Goal: Task Accomplishment & Management: Manage account settings

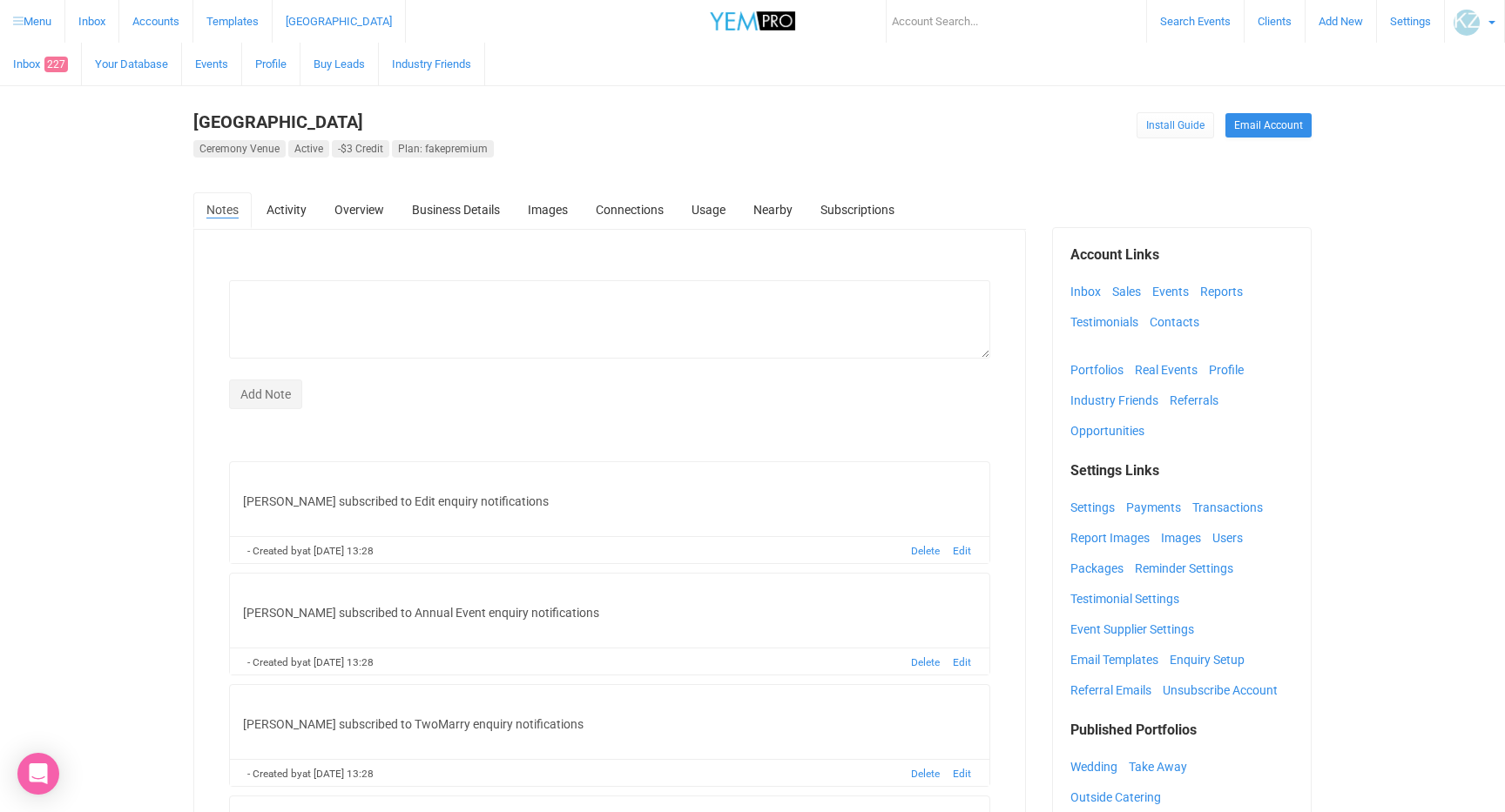
click at [503, 219] on link "Business Details" at bounding box center [455, 210] width 114 height 35
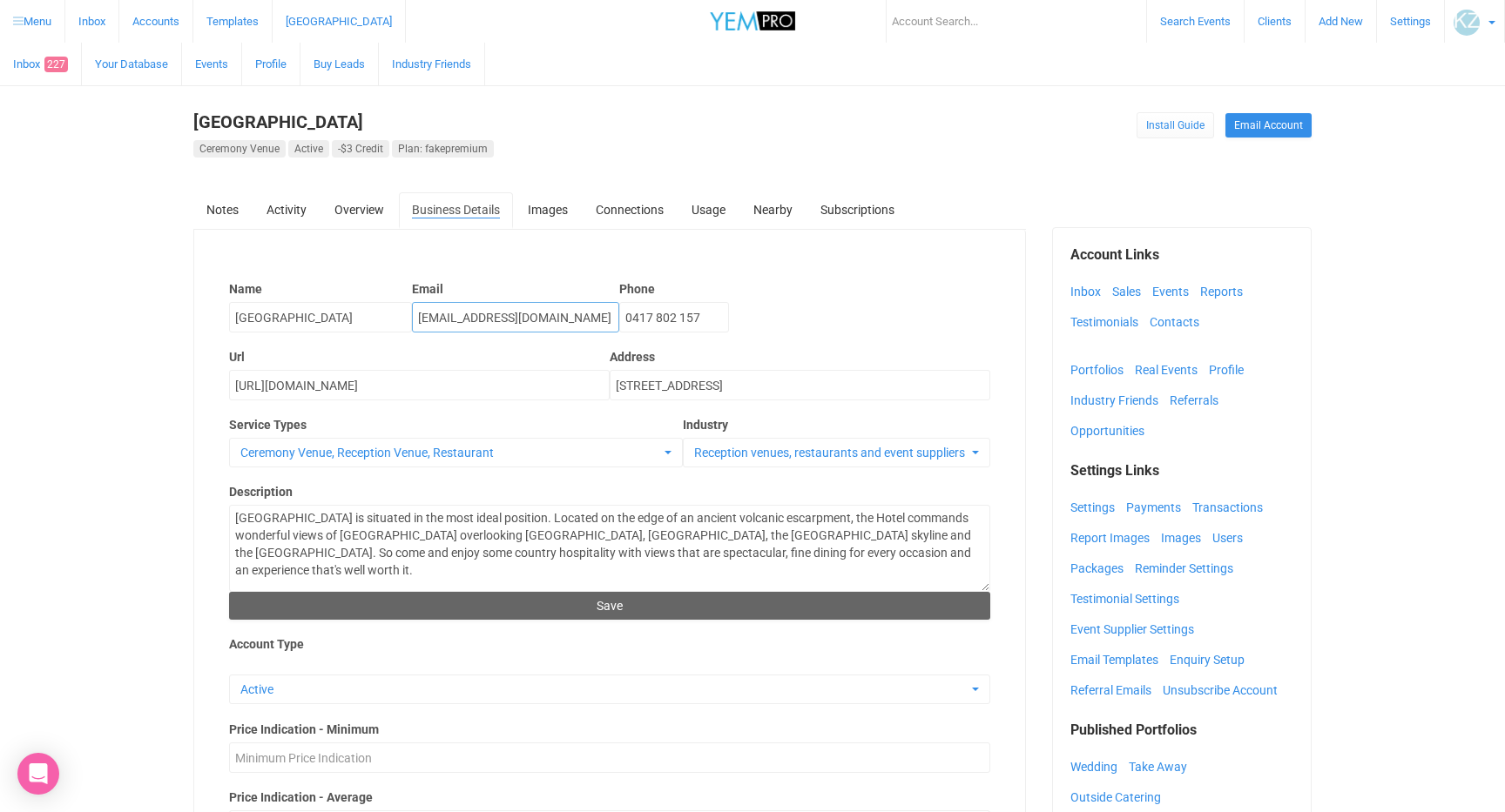
click at [478, 320] on input "[EMAIL_ADDRESS][DOMAIN_NAME]" at bounding box center [515, 317] width 207 height 30
drag, startPoint x: 321, startPoint y: 314, endPoint x: 331, endPoint y: 315, distance: 10.0
click at [321, 314] on input "[GEOGRAPHIC_DATA]" at bounding box center [321, 317] width 183 height 30
drag, startPoint x: 345, startPoint y: 315, endPoint x: 204, endPoint y: 311, distance: 141.1
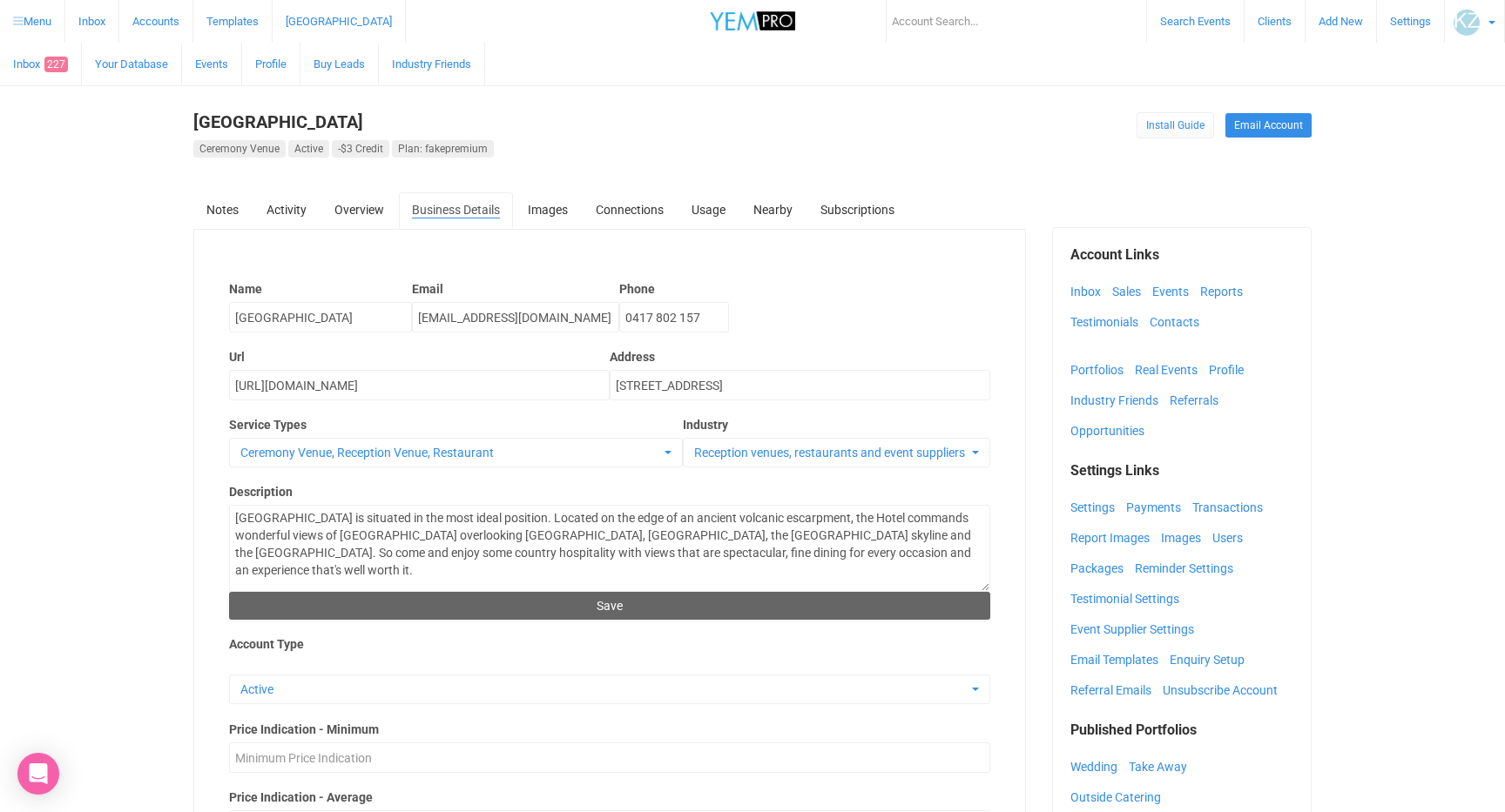
click at [224, 208] on link "Notes" at bounding box center [222, 210] width 58 height 35
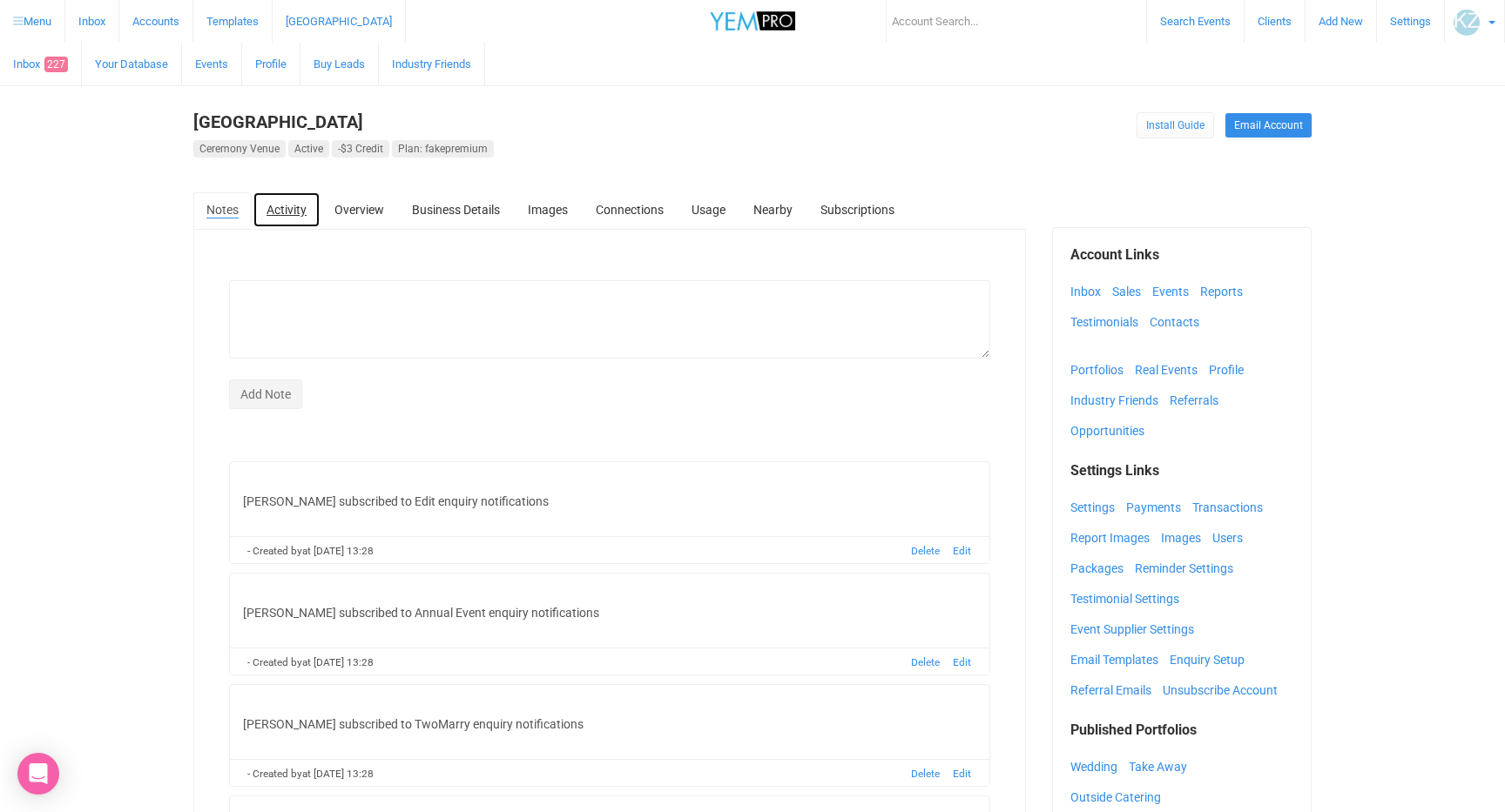
click at [297, 206] on link "Activity" at bounding box center [287, 210] width 66 height 35
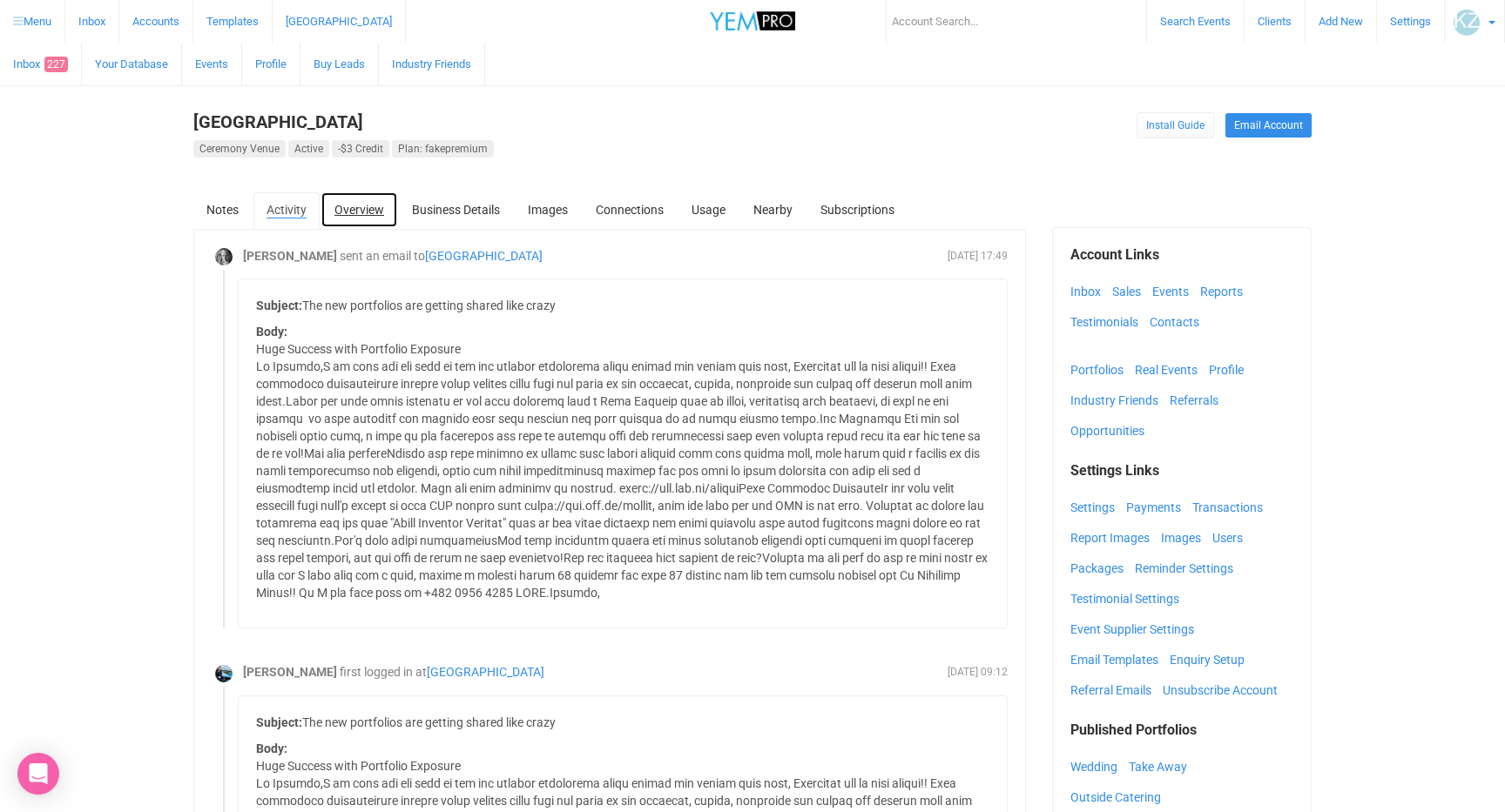
click at [369, 206] on link "Overview" at bounding box center [359, 210] width 76 height 35
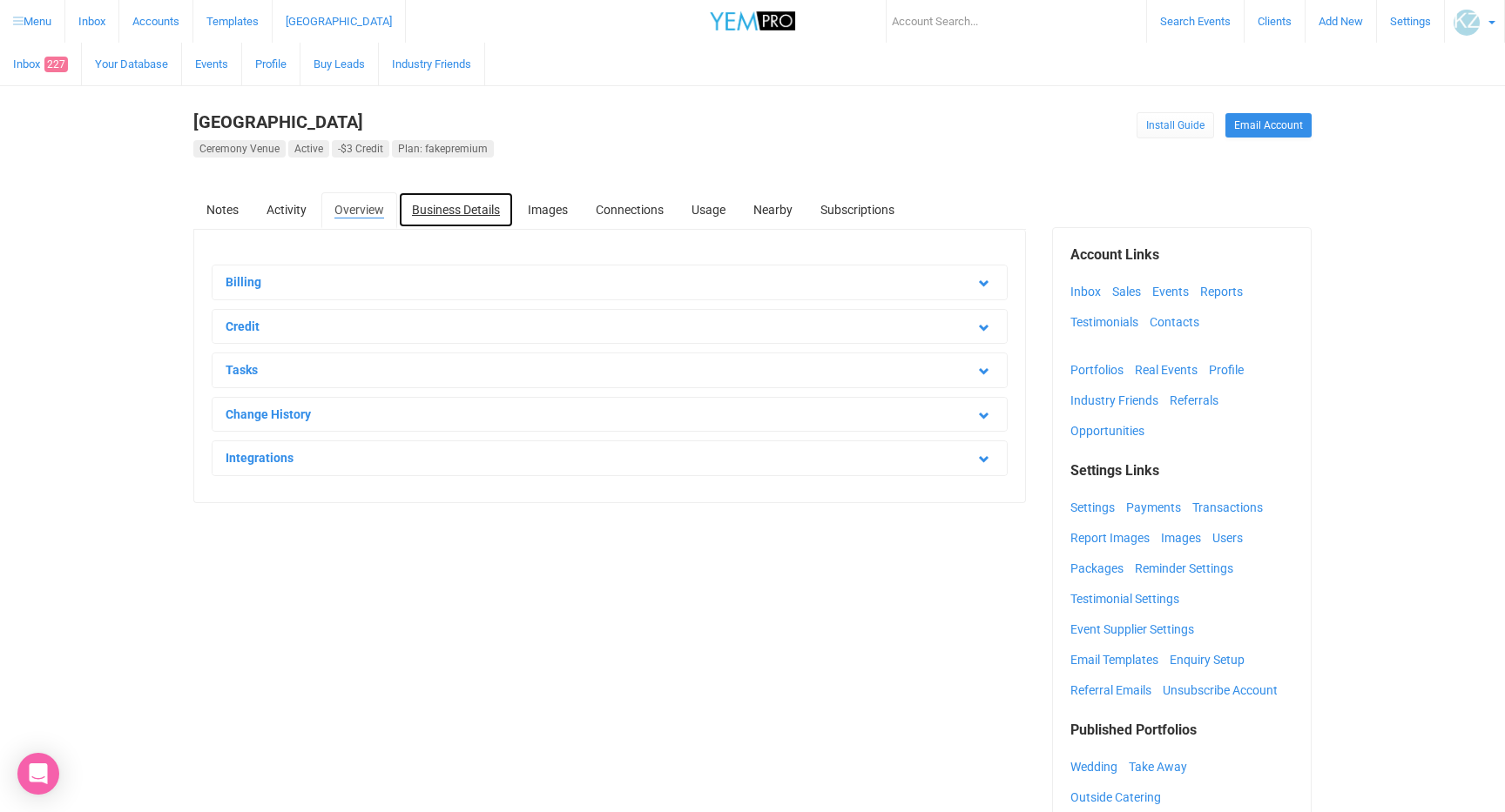
click at [463, 208] on link "Business Details" at bounding box center [455, 210] width 114 height 35
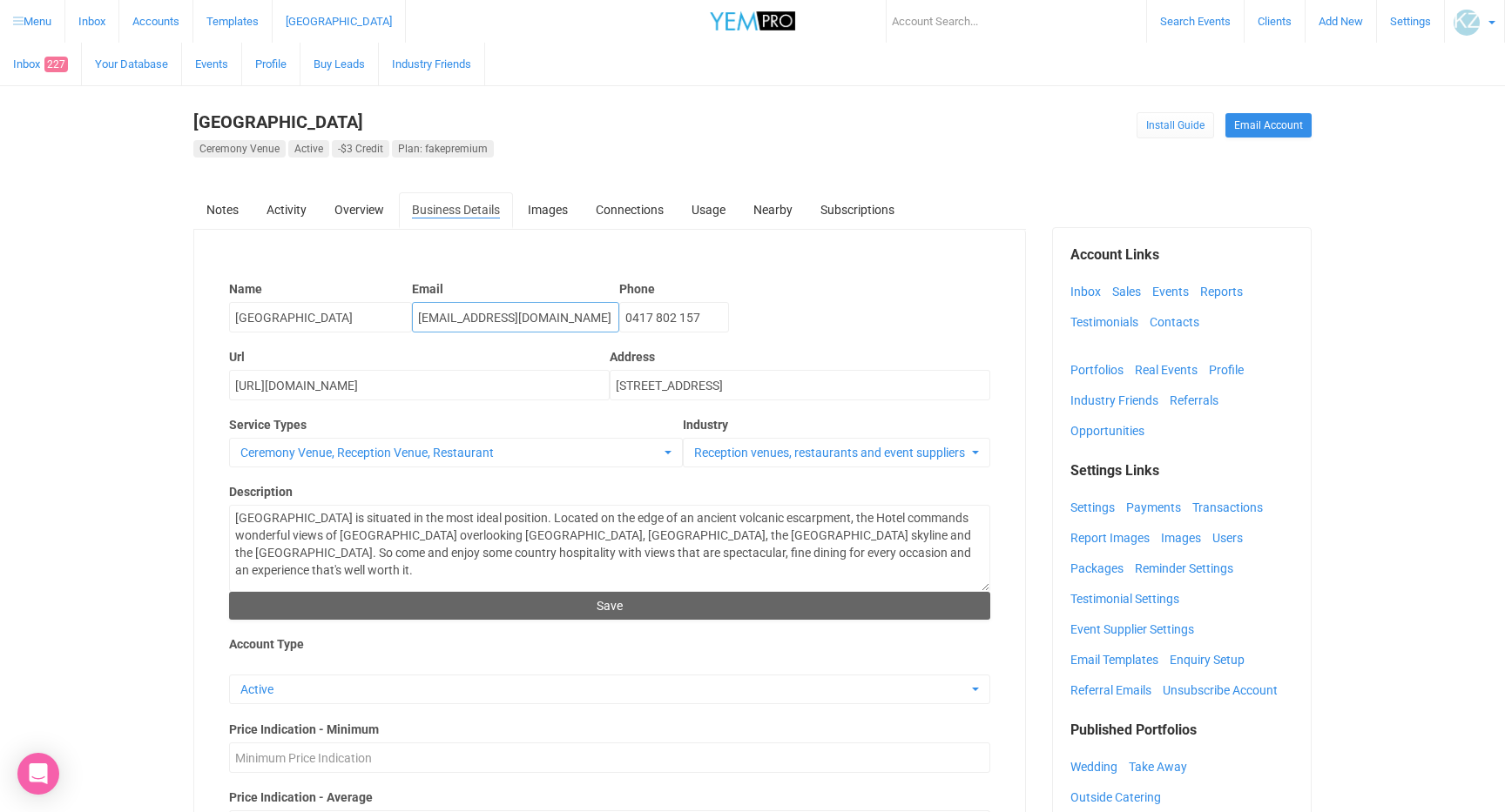
click at [490, 319] on input "[EMAIL_ADDRESS][DOMAIN_NAME]" at bounding box center [515, 317] width 207 height 30
